Goal: Find specific page/section: Find specific page/section

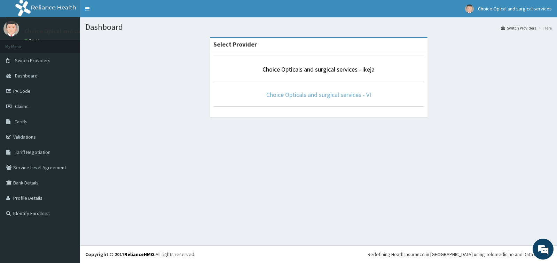
click at [269, 91] on p "Choice Opticals and surgical services - VI" at bounding box center [318, 95] width 211 height 9
click at [272, 95] on link "Choice Opticals and surgical services - VI" at bounding box center [318, 95] width 105 height 8
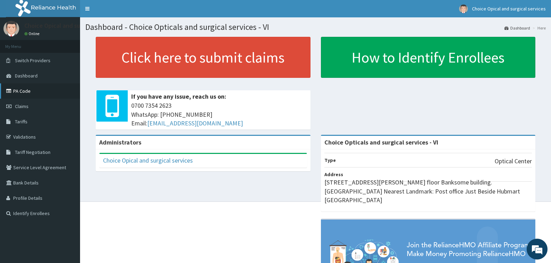
click at [21, 92] on link "PA Code" at bounding box center [40, 91] width 80 height 15
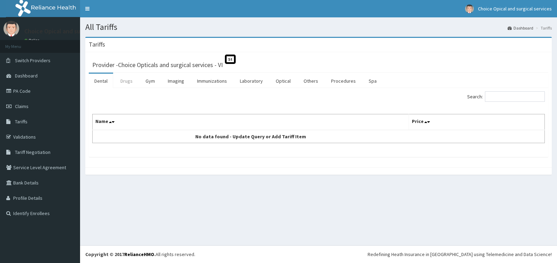
click at [126, 82] on link "Drugs" at bounding box center [126, 81] width 23 height 15
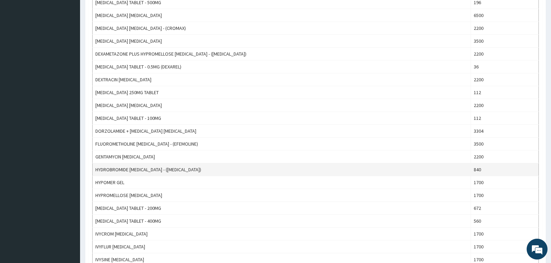
scroll to position [589, 0]
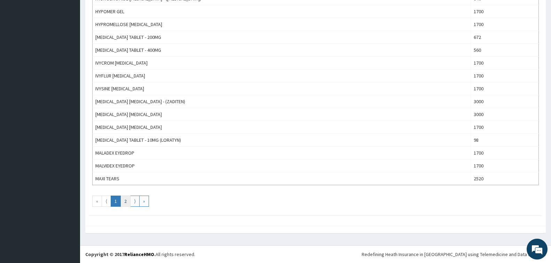
click at [121, 201] on link "2" at bounding box center [125, 201] width 10 height 11
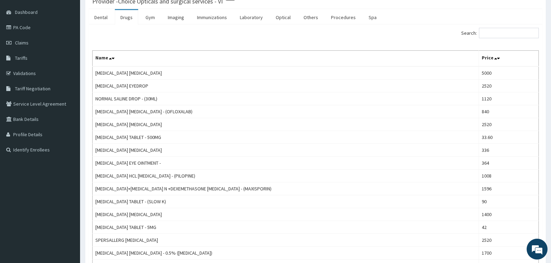
scroll to position [0, 0]
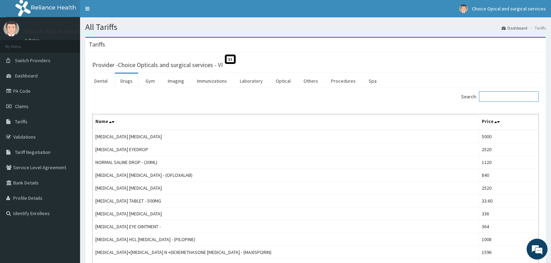
click at [491, 94] on input "Search:" at bounding box center [509, 97] width 60 height 10
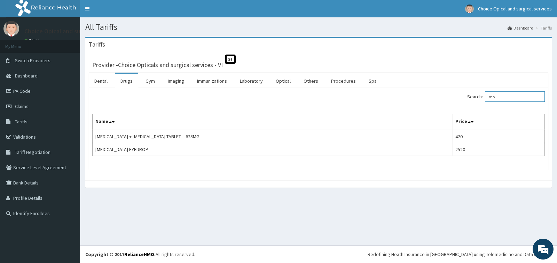
type input "m"
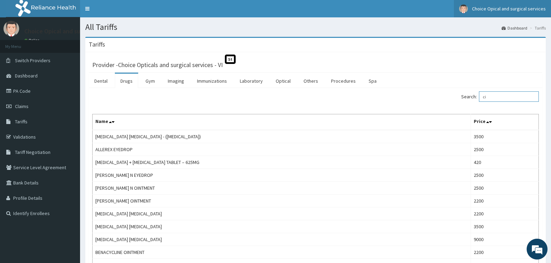
type input "ci"
click at [21, 90] on link "PA Code" at bounding box center [40, 91] width 80 height 15
